Goal: Task Accomplishment & Management: Manage account settings

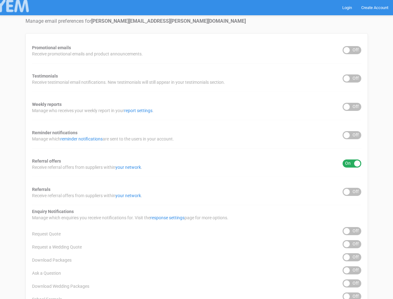
click at [196, 149] on div "Promotional emails ON OFF Receive promotional emails and product announcements.…" at bounding box center [197, 250] width 342 height 435
click at [352, 50] on div "ON OFF" at bounding box center [351, 50] width 19 height 8
click at [352, 78] on div "ON OFF" at bounding box center [351, 78] width 19 height 8
click at [352, 107] on div "ON OFF" at bounding box center [351, 107] width 19 height 8
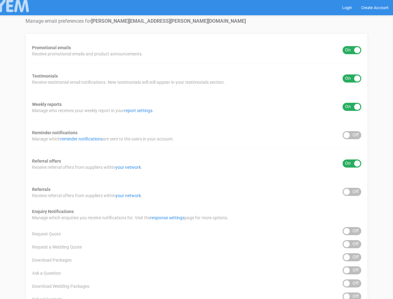
click at [352, 135] on div "ON OFF" at bounding box center [351, 135] width 19 height 8
click at [352, 163] on div "ON OFF" at bounding box center [351, 163] width 19 height 8
click at [352, 192] on div "ON OFF" at bounding box center [351, 192] width 19 height 8
click at [352, 231] on div "ON OFF" at bounding box center [351, 231] width 19 height 8
click at [352, 244] on div "ON OFF" at bounding box center [351, 244] width 19 height 8
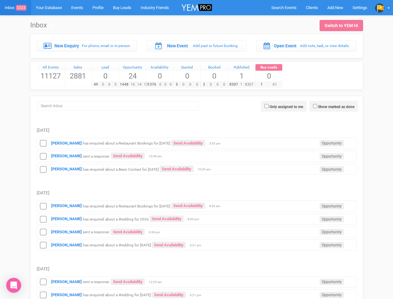
click at [196, 149] on td "Melissa Ban sent a response: Send Availability Opportunity 10:48 am" at bounding box center [197, 155] width 320 height 13
click at [284, 7] on span "Search Events" at bounding box center [283, 7] width 25 height 5
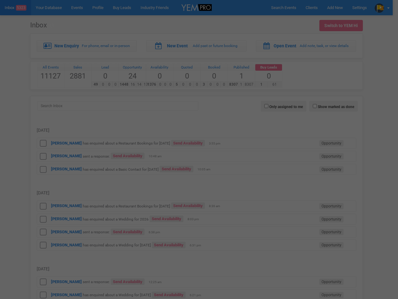
click at [335, 7] on div at bounding box center [199, 149] width 398 height 299
click at [382, 7] on div at bounding box center [199, 149] width 398 height 299
